Goal: Communication & Community: Participate in discussion

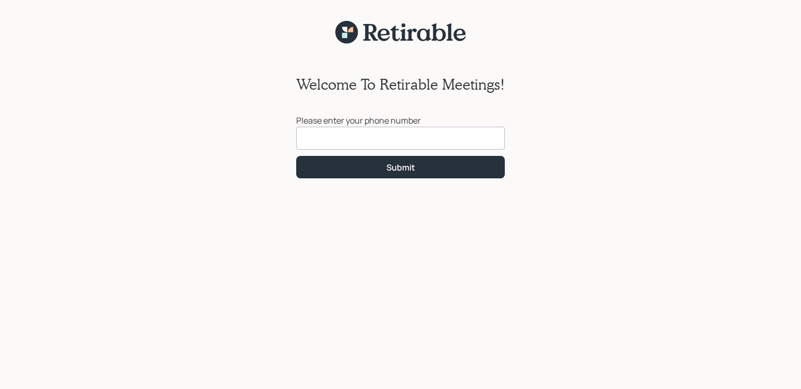
click at [317, 143] on input at bounding box center [400, 138] width 208 height 23
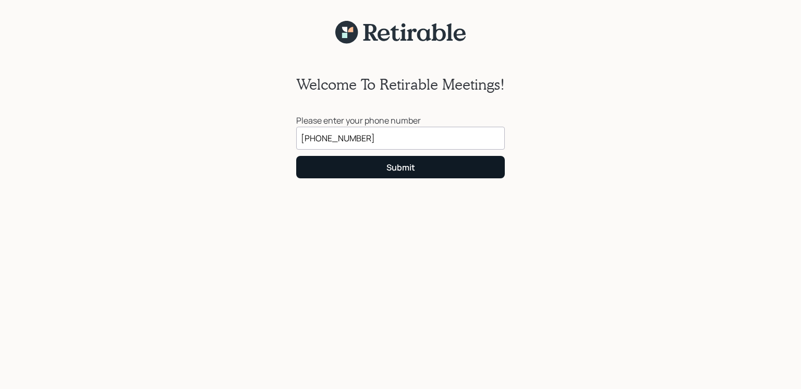
type input "[PHONE_NUMBER]"
click at [375, 162] on button "Submit" at bounding box center [400, 167] width 208 height 22
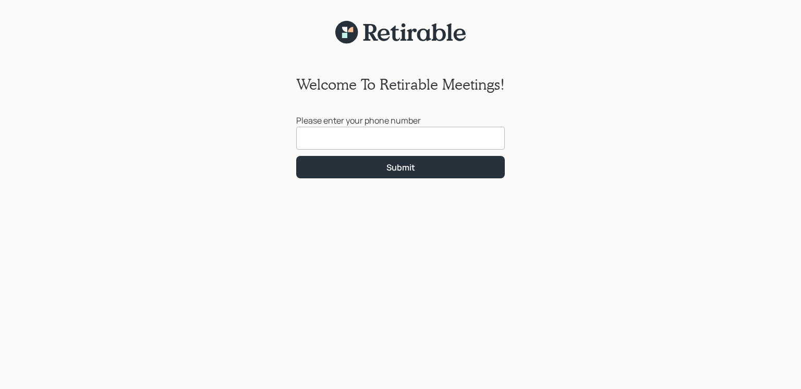
click at [322, 137] on input at bounding box center [400, 138] width 208 height 23
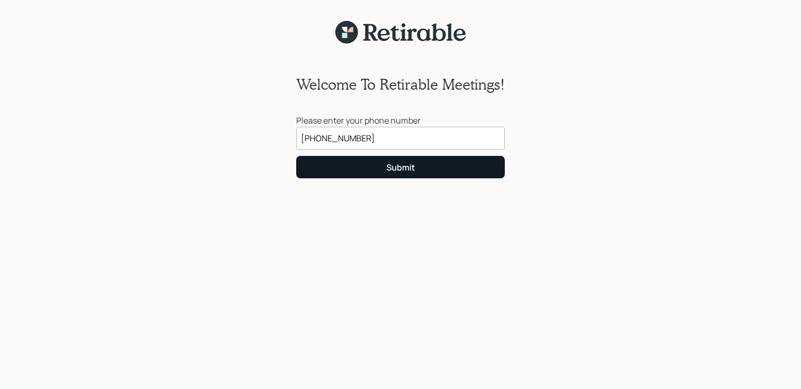
type input "[PHONE_NUMBER]"
click at [364, 168] on button "Submit" at bounding box center [400, 167] width 208 height 22
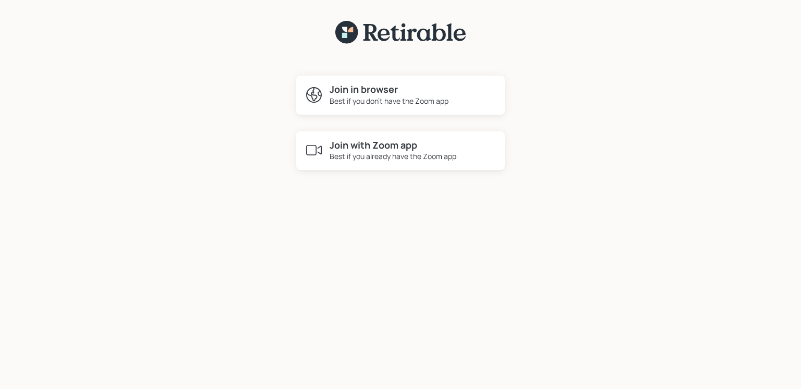
click at [363, 91] on h4 "Join in browser" at bounding box center [388, 89] width 119 height 11
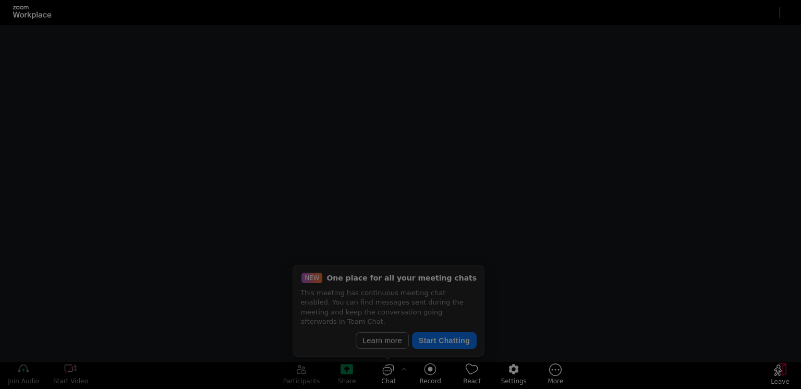
click at [363, 91] on div at bounding box center [400, 193] width 801 height 337
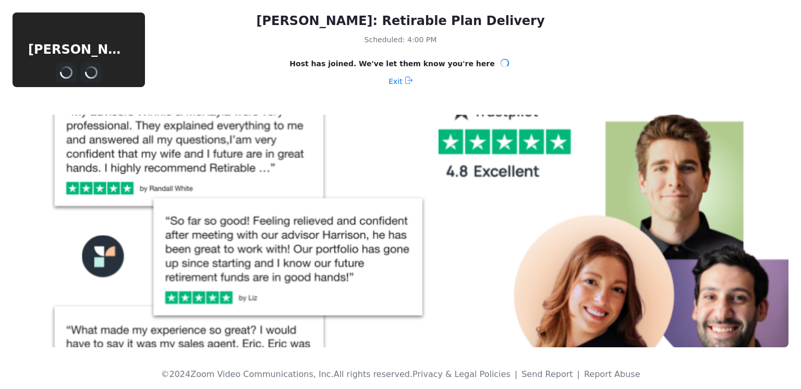
click at [363, 91] on div "[PERSON_NAME]: Retirable Plan Delivery Scheduled: 4:00 PM Host has joined. We'v…" at bounding box center [400, 51] width 801 height 102
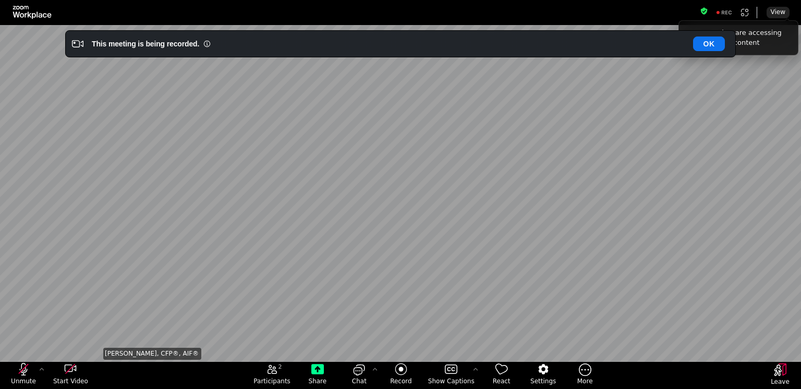
click at [586, 150] on div "[PERSON_NAME], CFP®, AIF®" at bounding box center [400, 193] width 598 height 337
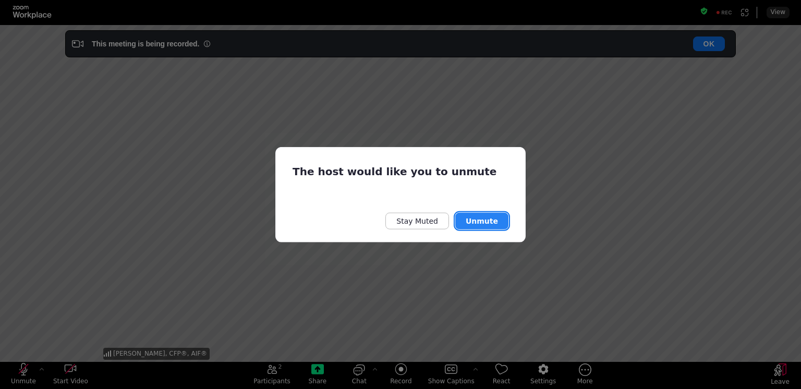
click at [479, 223] on button "Unmute" at bounding box center [481, 220] width 53 height 17
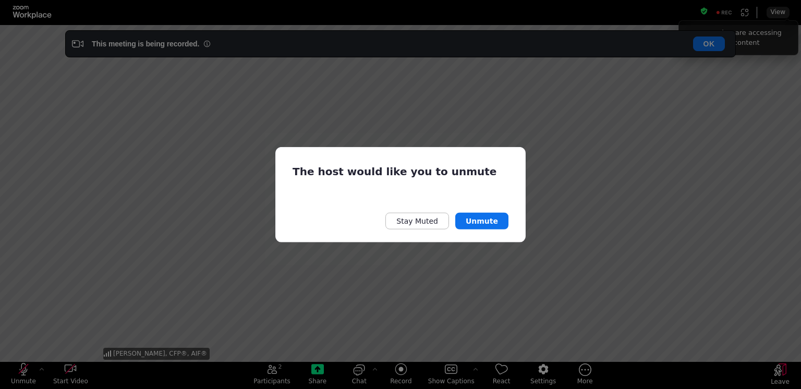
click at [301, 223] on div "Stay Muted Unmute" at bounding box center [400, 220] width 216 height 17
click at [475, 225] on button "Unmute" at bounding box center [481, 220] width 53 height 17
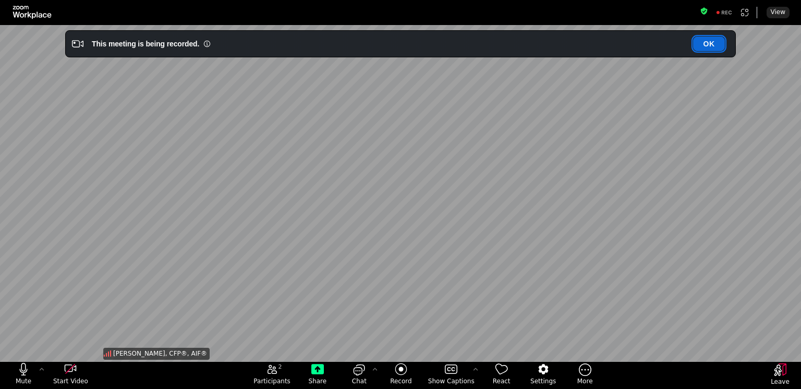
click at [711, 46] on button "OK" at bounding box center [709, 43] width 32 height 15
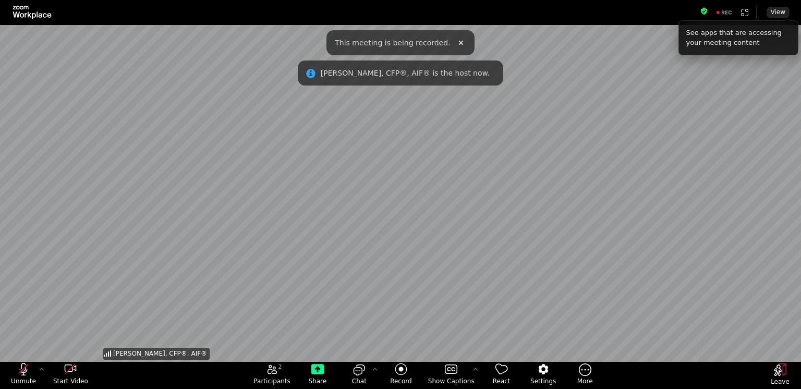
click at [568, 139] on div "[PERSON_NAME], CFP®, AIF®" at bounding box center [400, 193] width 598 height 337
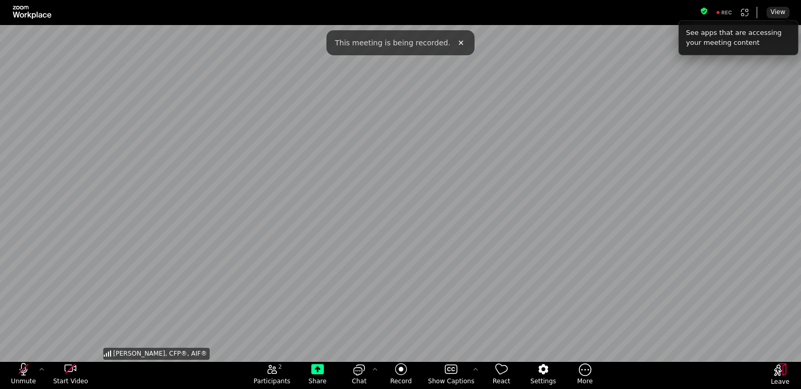
click at [618, 223] on div "[PERSON_NAME], CFP®, AIF®" at bounding box center [400, 193] width 598 height 337
